Goal: Information Seeking & Learning: Learn about a topic

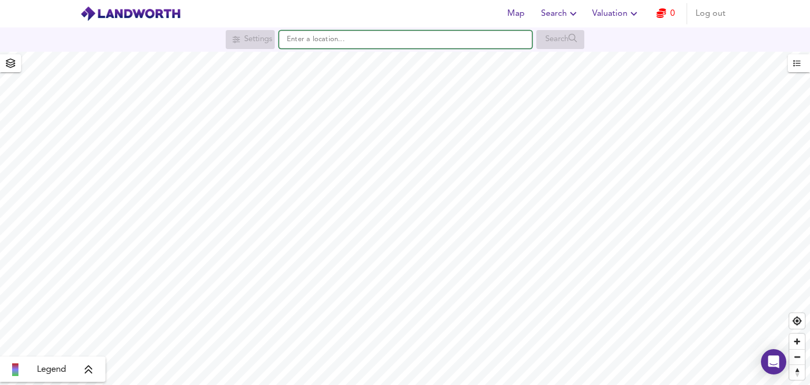
click at [378, 43] on input "text" at bounding box center [405, 40] width 253 height 18
paste input "TN39 5HG"
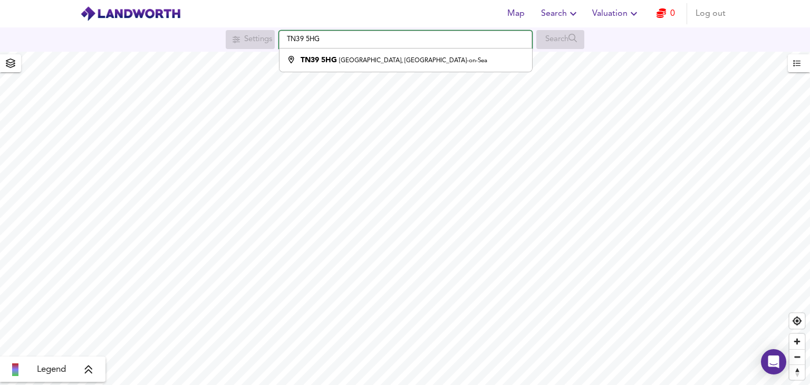
click at [406, 39] on input "TN39 5HG" at bounding box center [405, 40] width 253 height 18
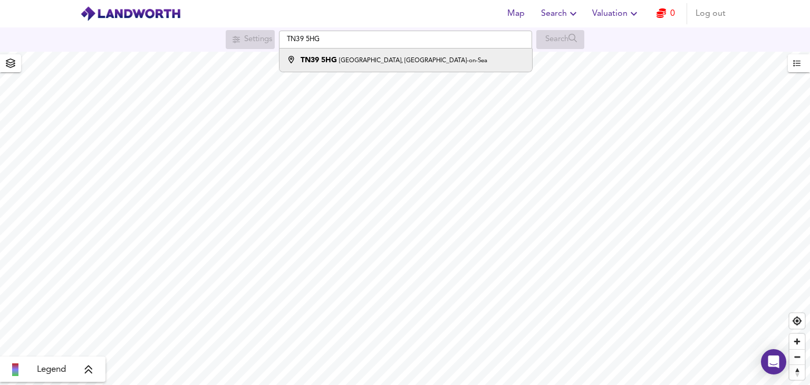
click at [394, 58] on small "[GEOGRAPHIC_DATA], [GEOGRAPHIC_DATA]-on-Sea" at bounding box center [413, 60] width 148 height 6
type input "[STREET_ADDRESS]"
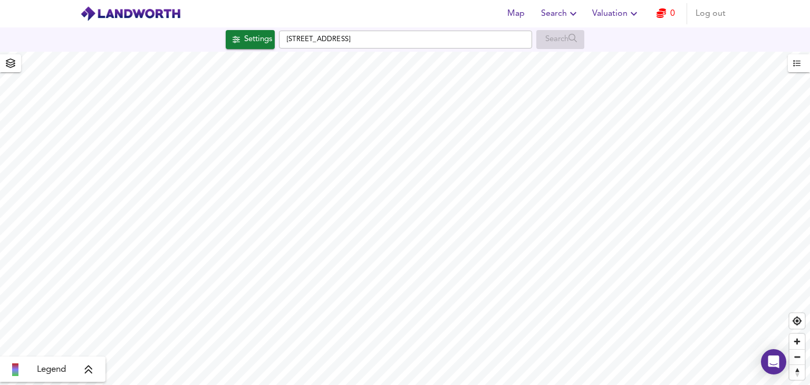
checkbox input "false"
checkbox input "true"
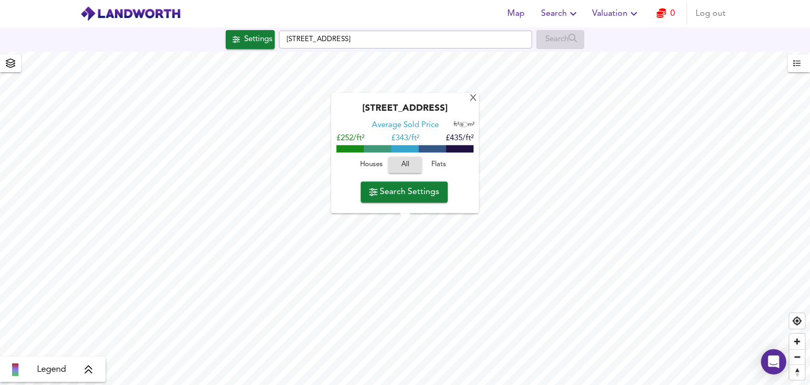
click at [371, 162] on span "Houses" at bounding box center [371, 165] width 28 height 12
